Goal: Find specific page/section: Find specific page/section

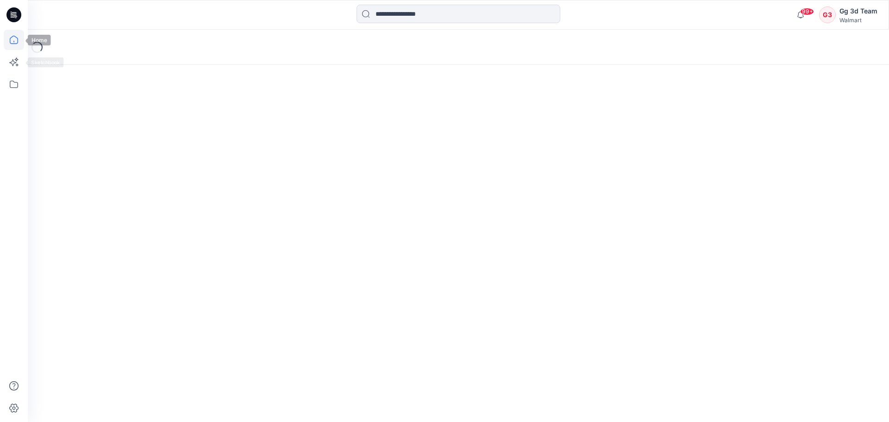
click at [6, 45] on icon at bounding box center [14, 40] width 20 height 20
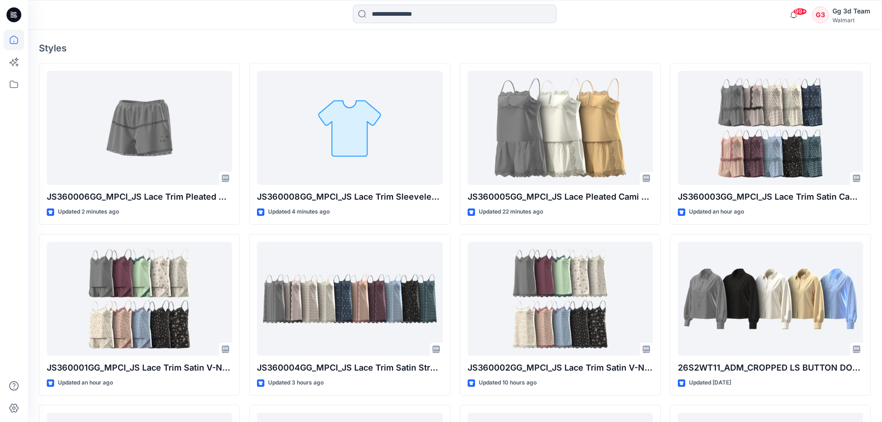
scroll to position [185, 0]
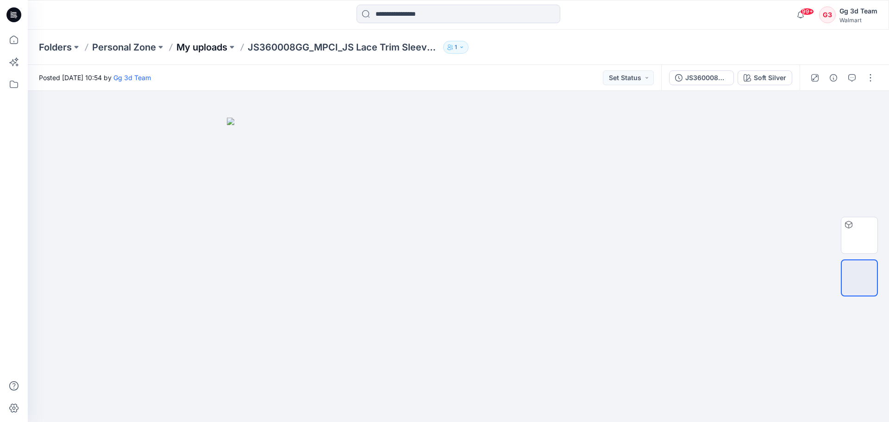
click at [204, 44] on p "My uploads" at bounding box center [201, 47] width 51 height 13
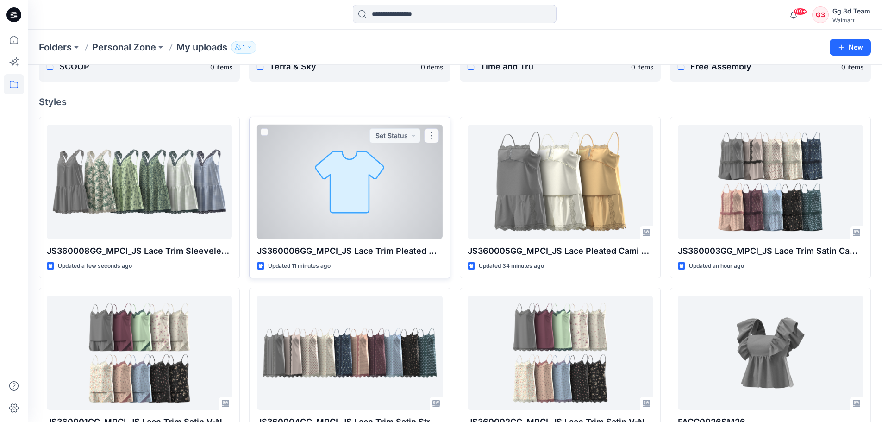
scroll to position [90, 0]
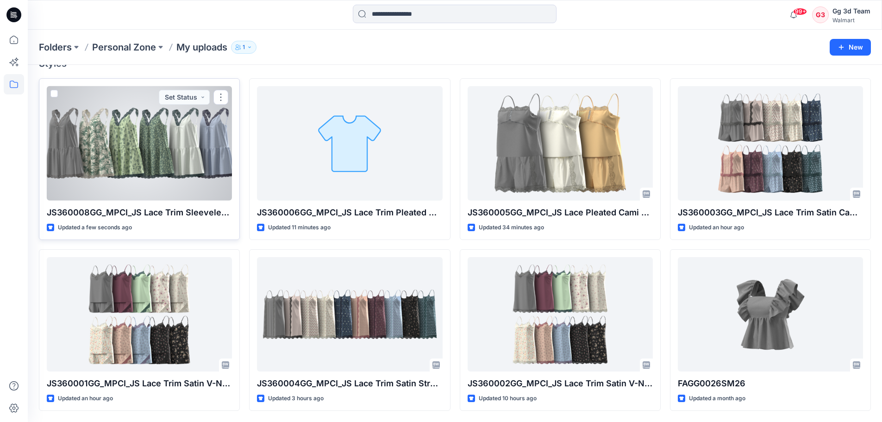
click at [100, 191] on div at bounding box center [139, 143] width 185 height 114
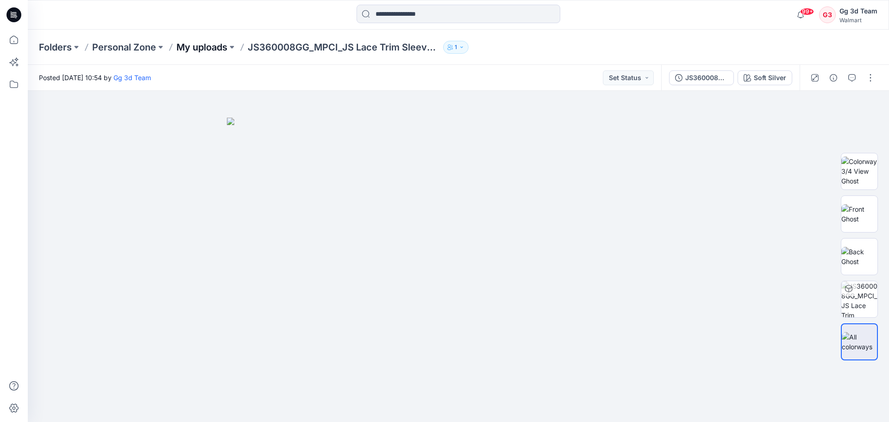
click at [193, 49] on p "My uploads" at bounding box center [201, 47] width 51 height 13
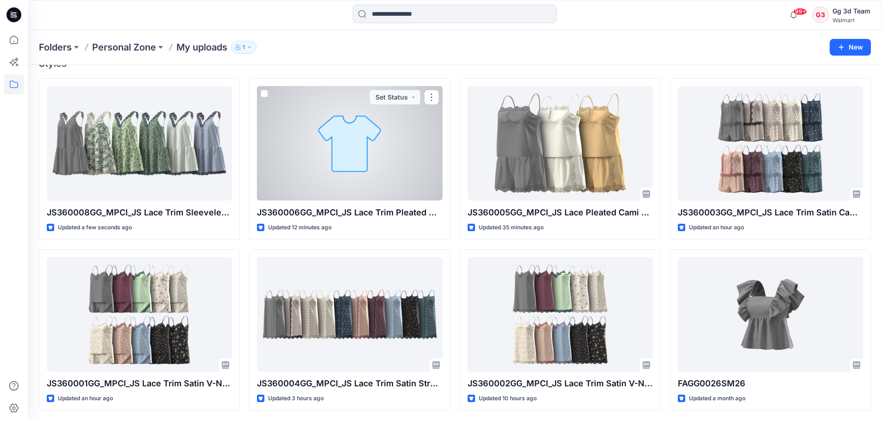
scroll to position [44, 0]
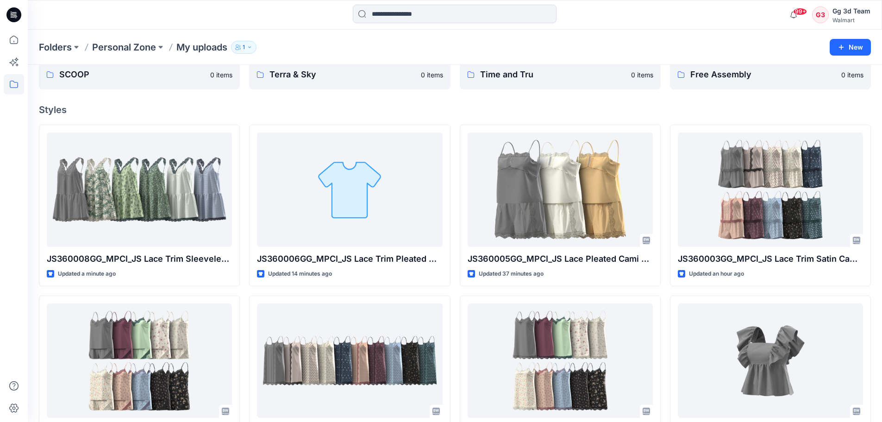
click at [604, 6] on div at bounding box center [454, 15] width 427 height 20
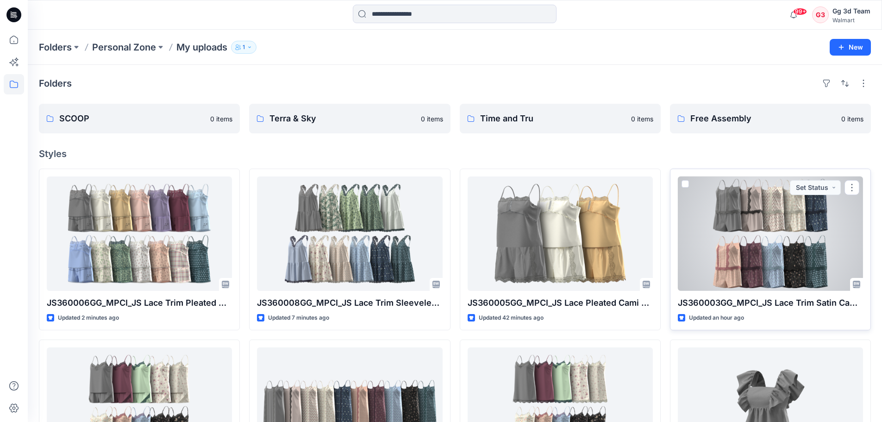
scroll to position [46, 0]
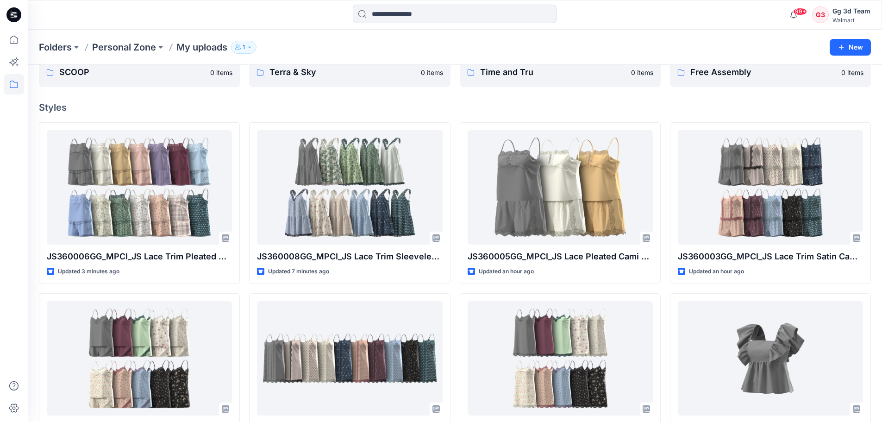
click at [607, 36] on div "Folders Personal Zone My uploads 1 New" at bounding box center [455, 47] width 855 height 35
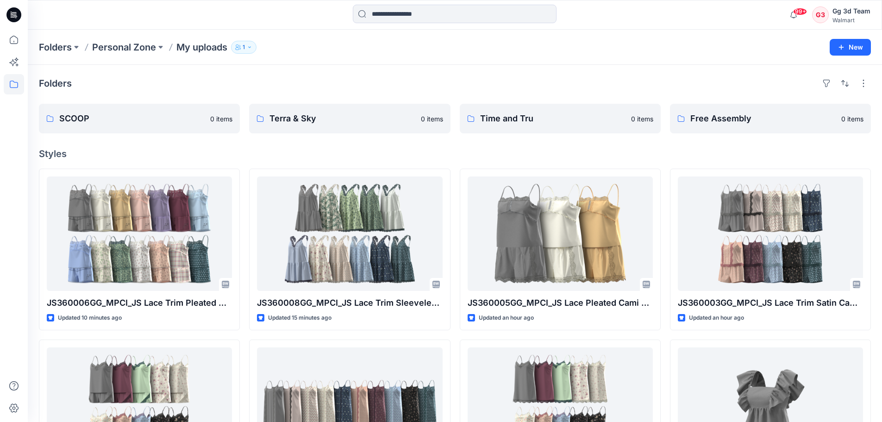
click at [437, 84] on div "Folders" at bounding box center [455, 83] width 832 height 15
click at [702, 86] on div "Folders" at bounding box center [455, 83] width 832 height 15
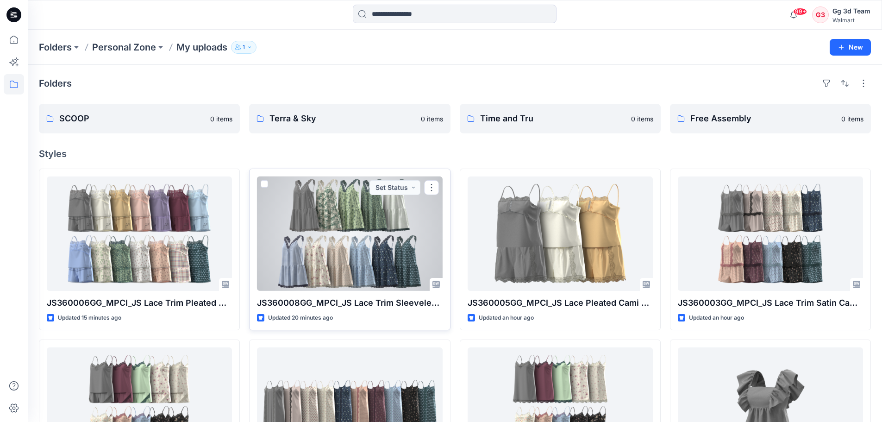
click at [291, 261] on div at bounding box center [349, 233] width 185 height 114
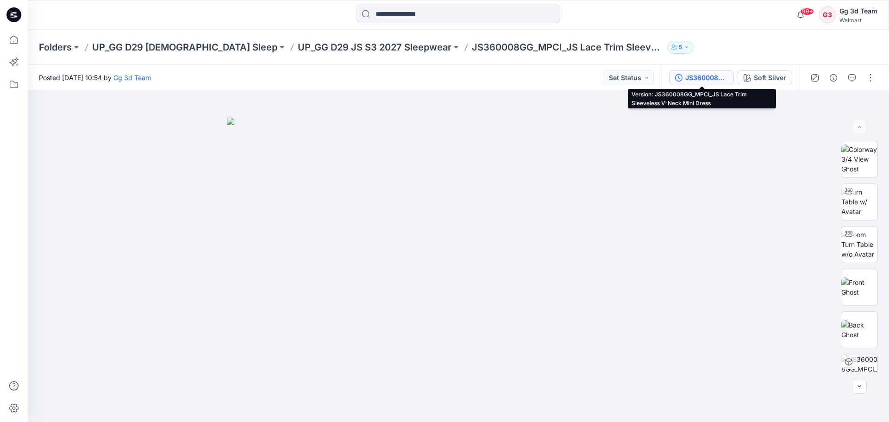
click at [705, 83] on button "JS360008GG_MPCI_JS Lace Trim Sleeveless V-Neck Mini Dress" at bounding box center [701, 77] width 65 height 15
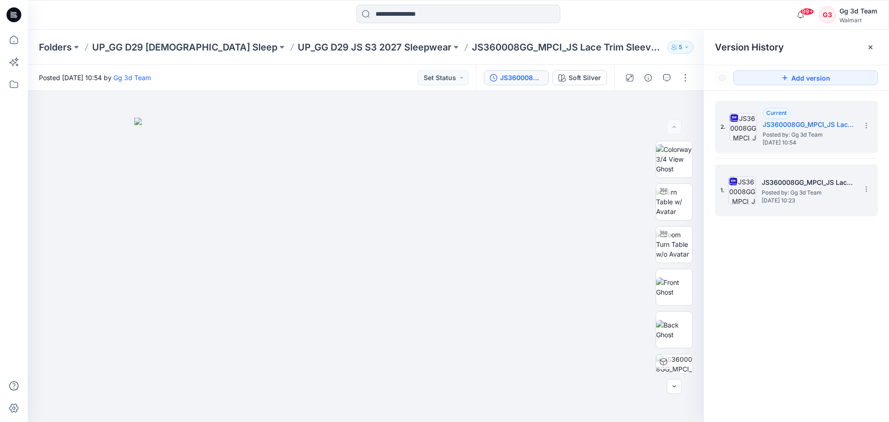
click at [767, 198] on span "[DATE] 10:23" at bounding box center [808, 200] width 93 height 6
click at [765, 147] on div "2. Current JS360008GG_MPCI_JS Lace Trim Sleeveless V-Neck Mini Dress Posted by:…" at bounding box center [790, 127] width 139 height 44
click at [772, 188] on h5 "JS360008GG_MPCI_JS Lace Trim Sleeveless V-Neck Mini Dress" at bounding box center [808, 182] width 93 height 11
